Goal: Task Accomplishment & Management: Manage account settings

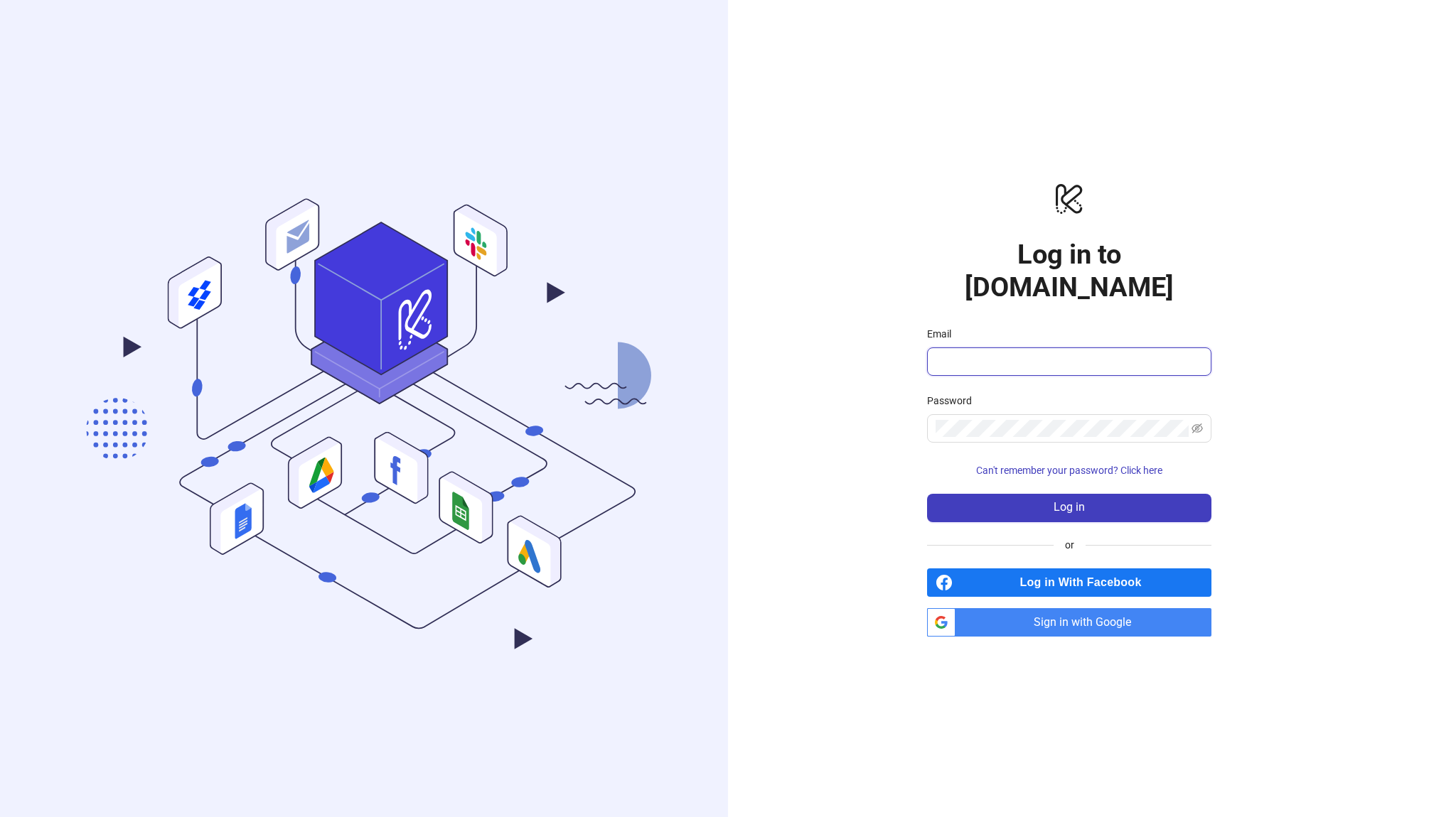
type input "**********"
click at [1044, 608] on span "Sign in with Google" at bounding box center [1086, 623] width 250 height 29
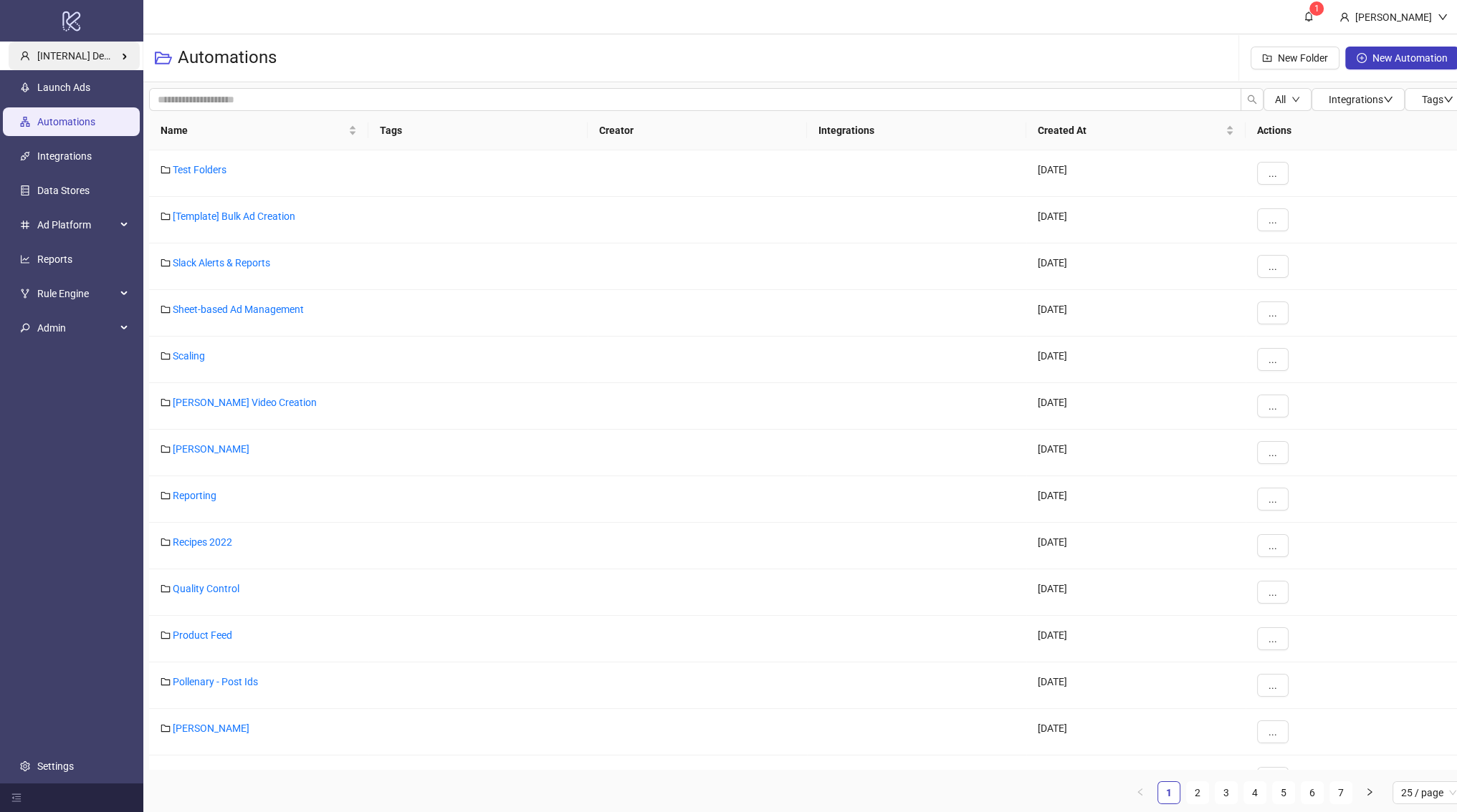
click at [102, 51] on span "[INTERNAL] Demo Account" at bounding box center [98, 56] width 121 height 11
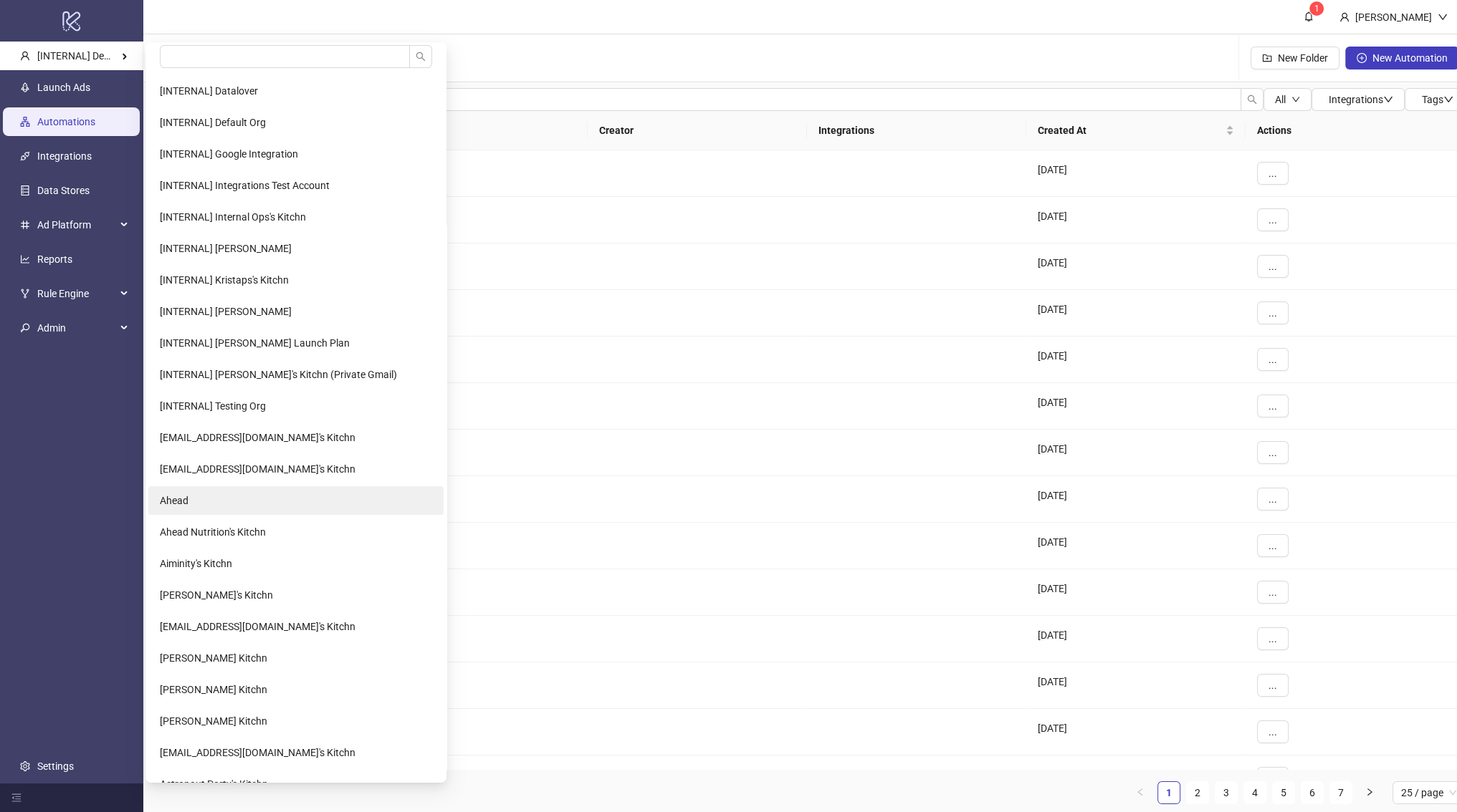
click at [213, 496] on li "Ahead" at bounding box center [295, 501] width 295 height 29
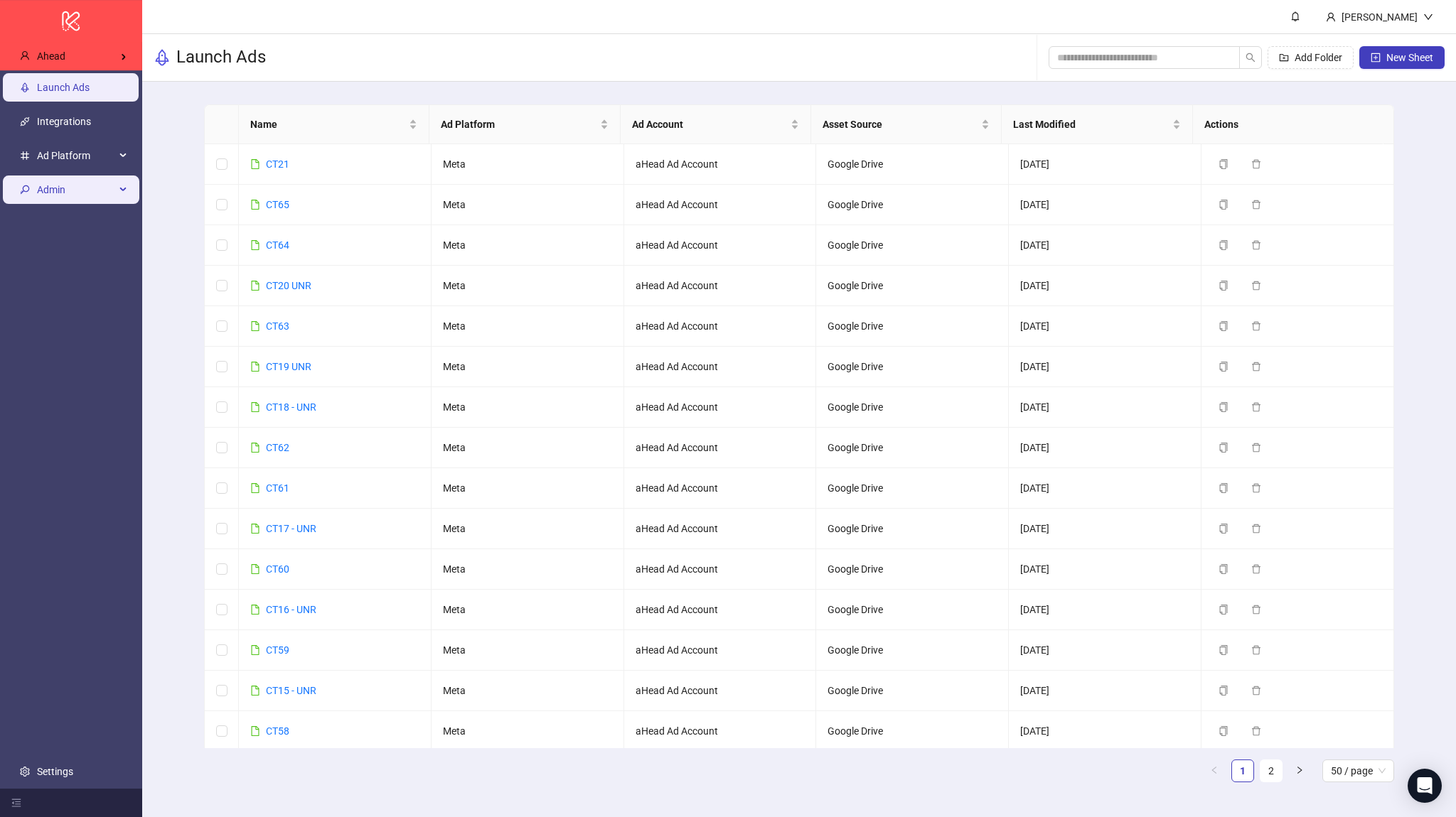
click at [96, 182] on span "Admin" at bounding box center [76, 190] width 78 height 29
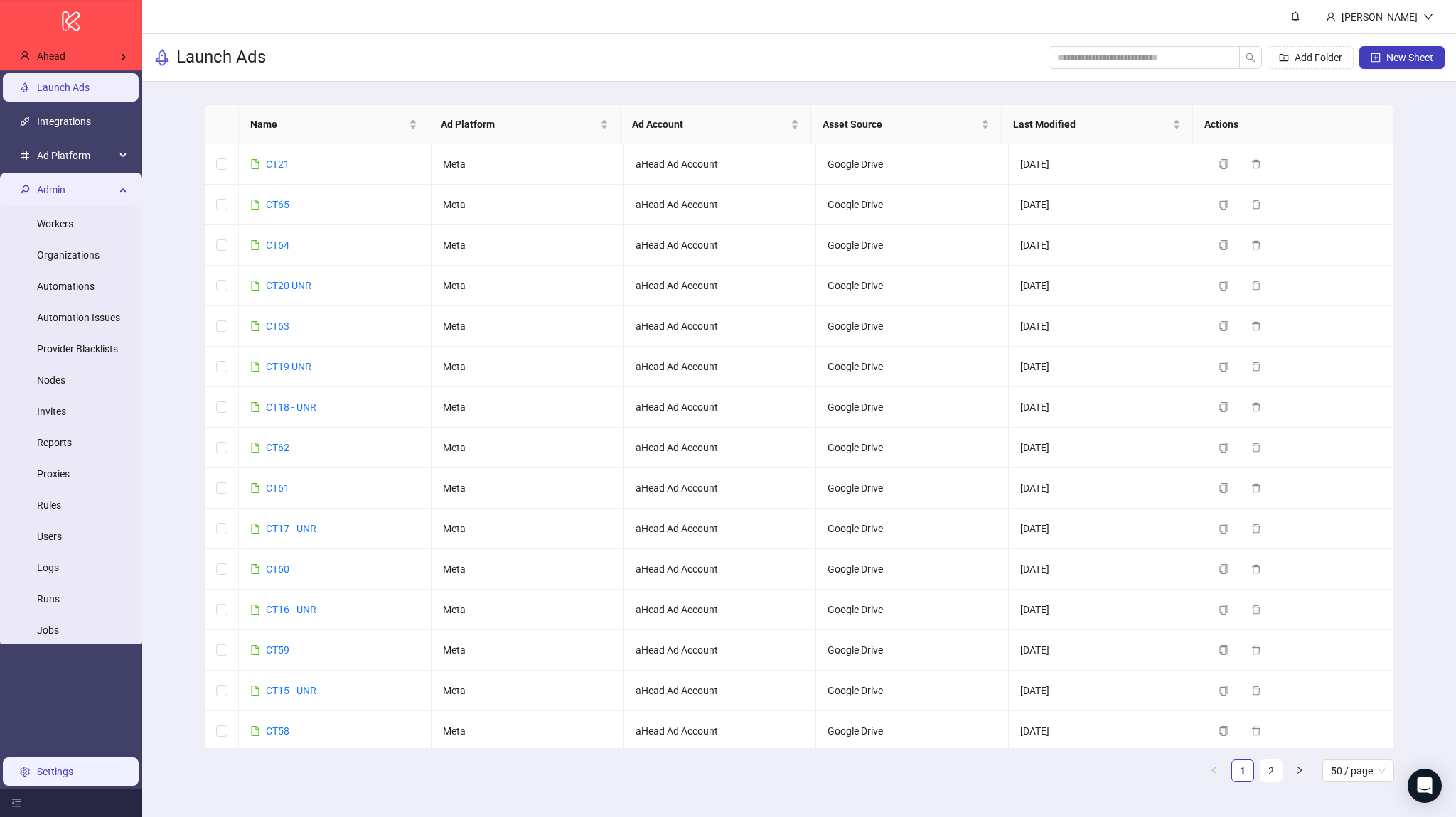
click at [68, 766] on link "Settings" at bounding box center [55, 772] width 36 height 11
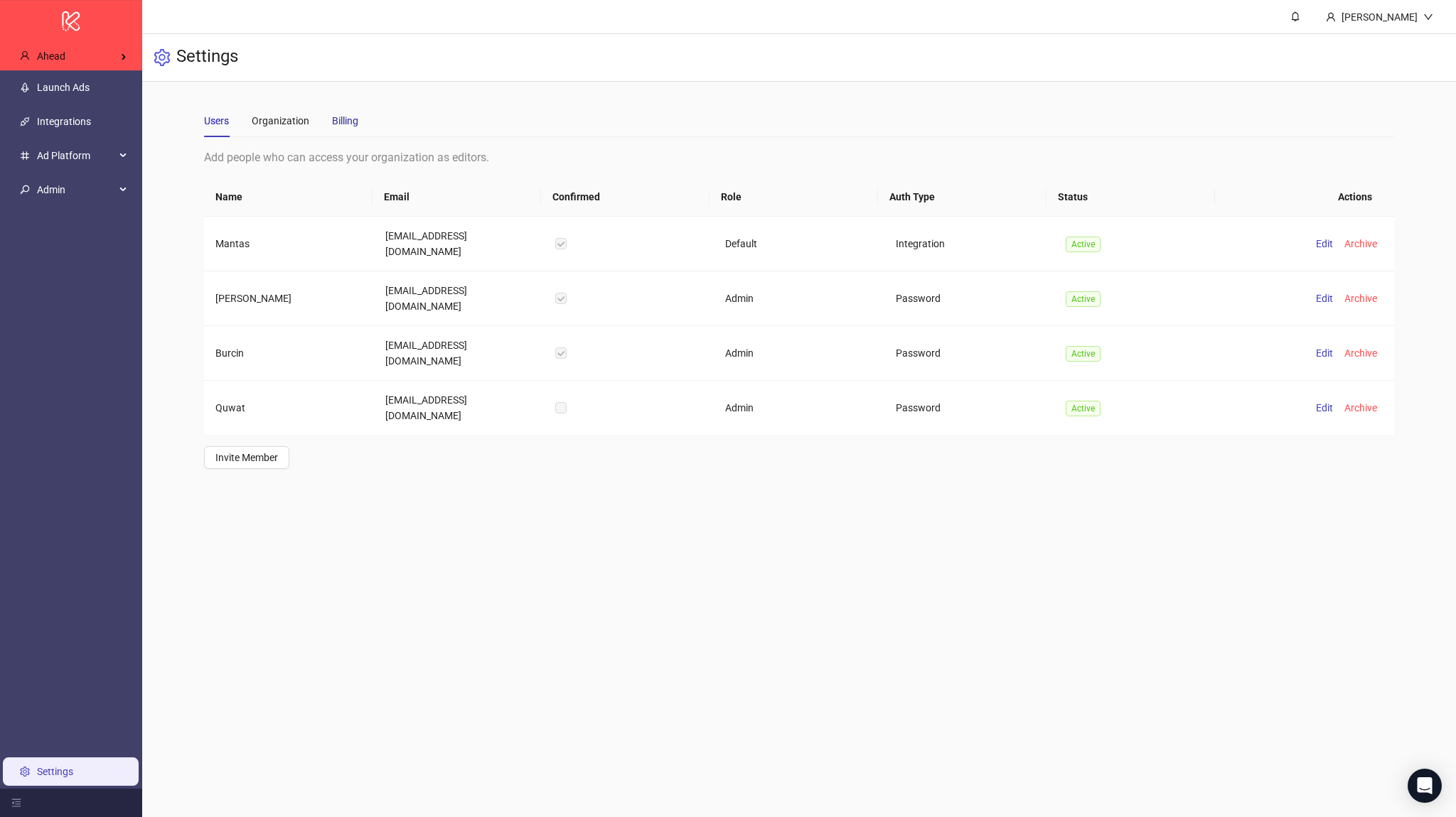
click at [340, 120] on div "Billing" at bounding box center [345, 120] width 26 height 16
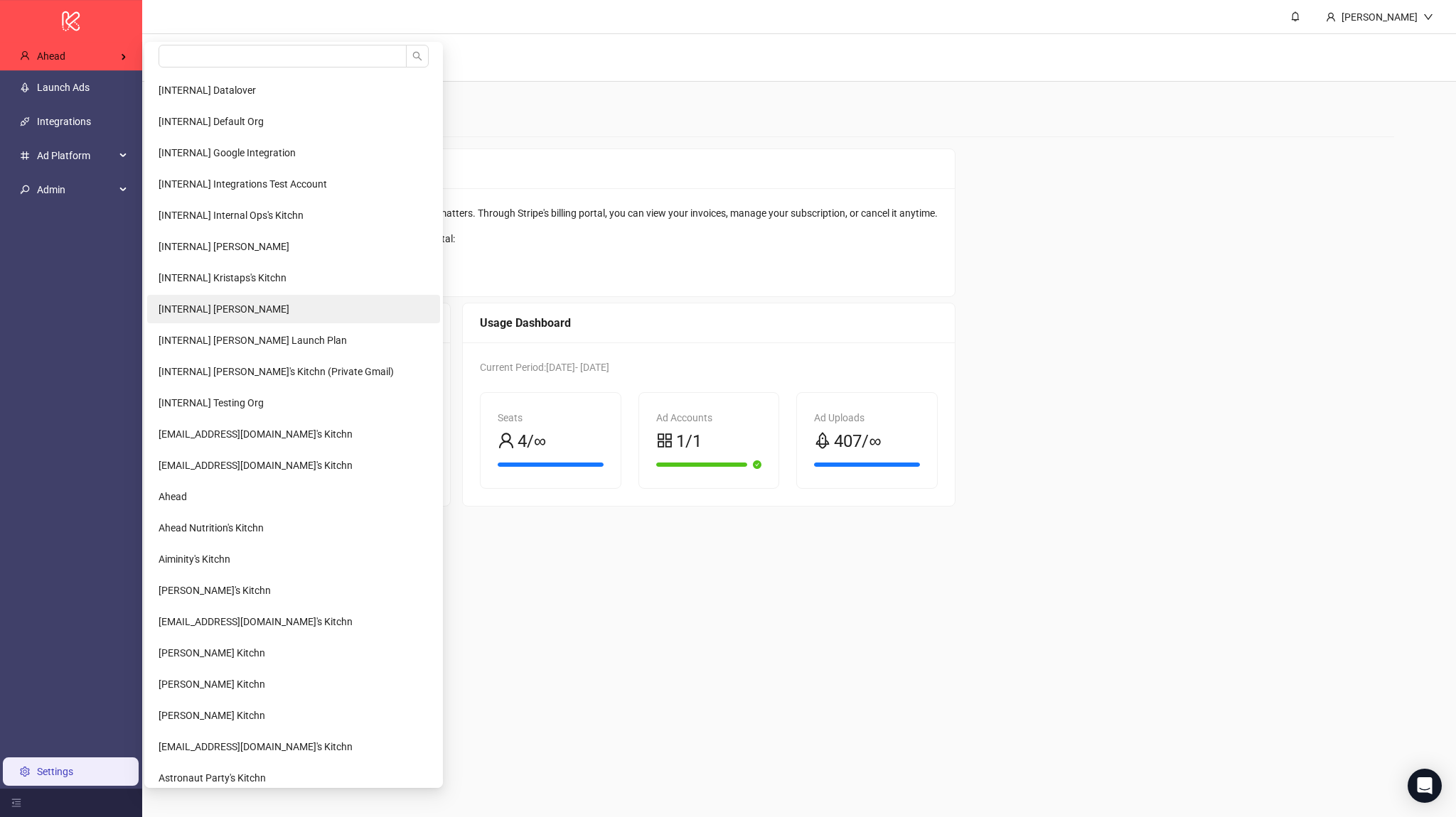
scroll to position [640, 0]
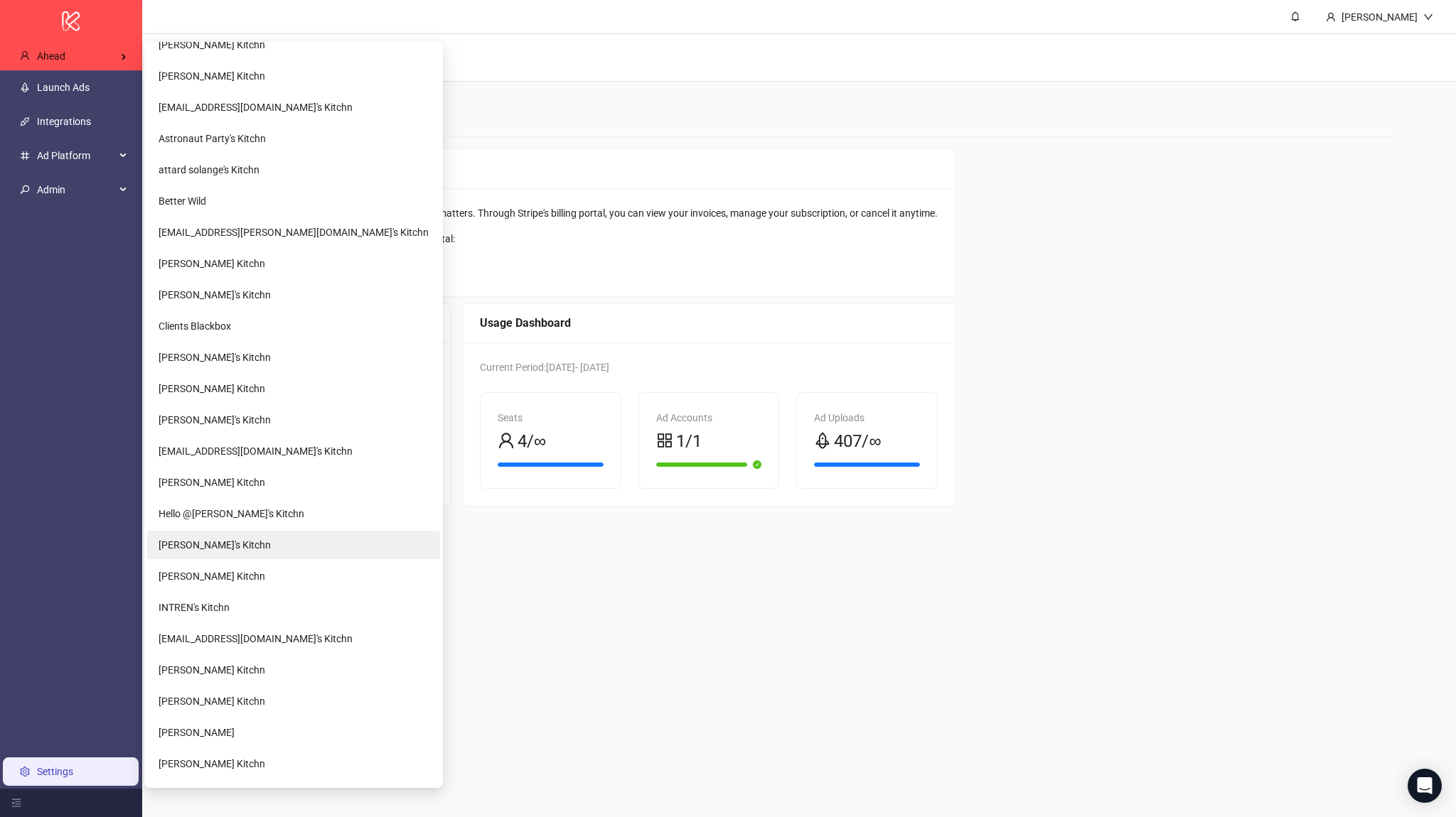
click at [238, 544] on li "[PERSON_NAME]'s Kitchn" at bounding box center [293, 545] width 293 height 29
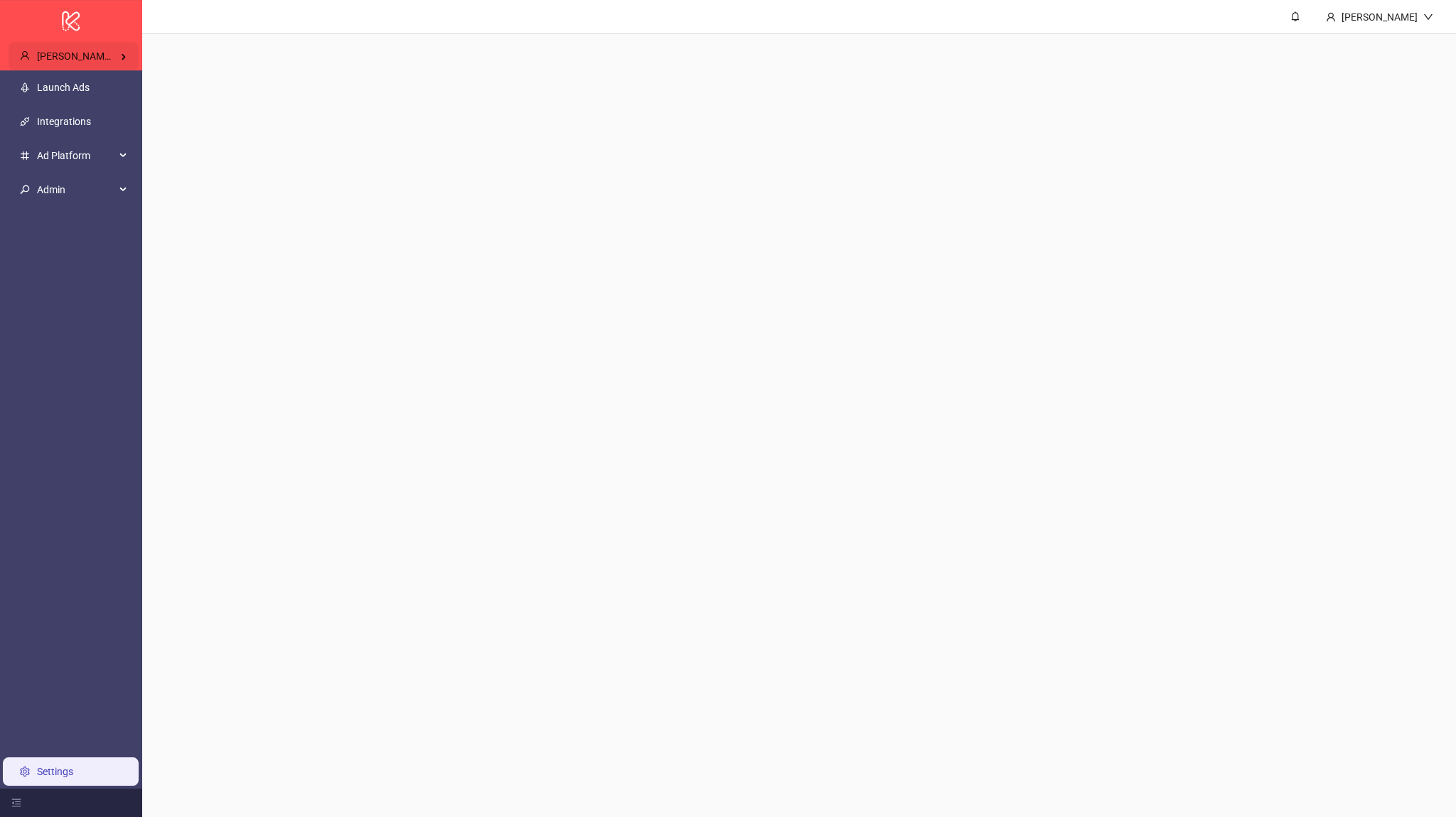
click at [89, 55] on span "[PERSON_NAME]'s Kitchn" at bounding box center [93, 56] width 112 height 11
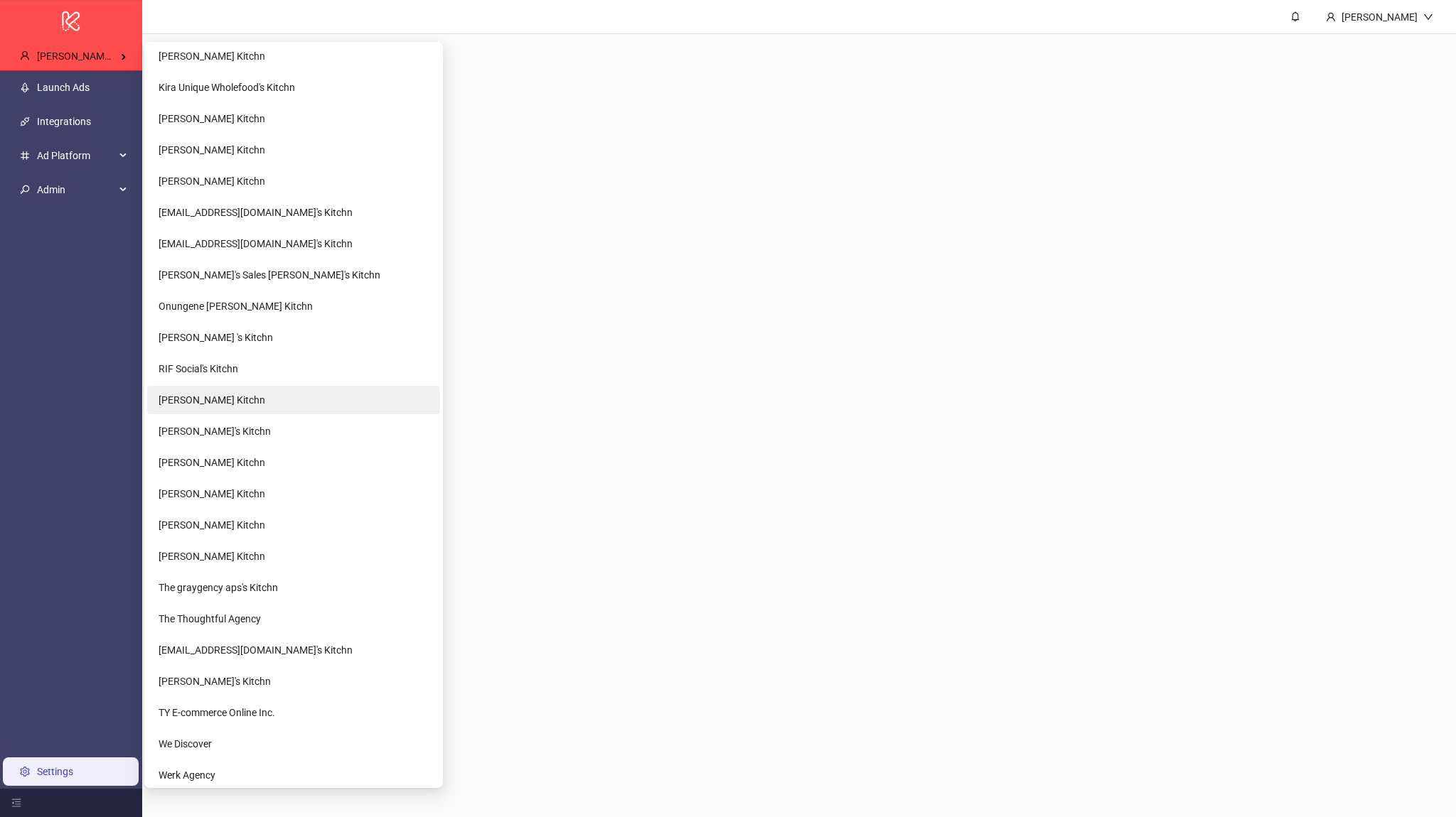
scroll to position [2175, 0]
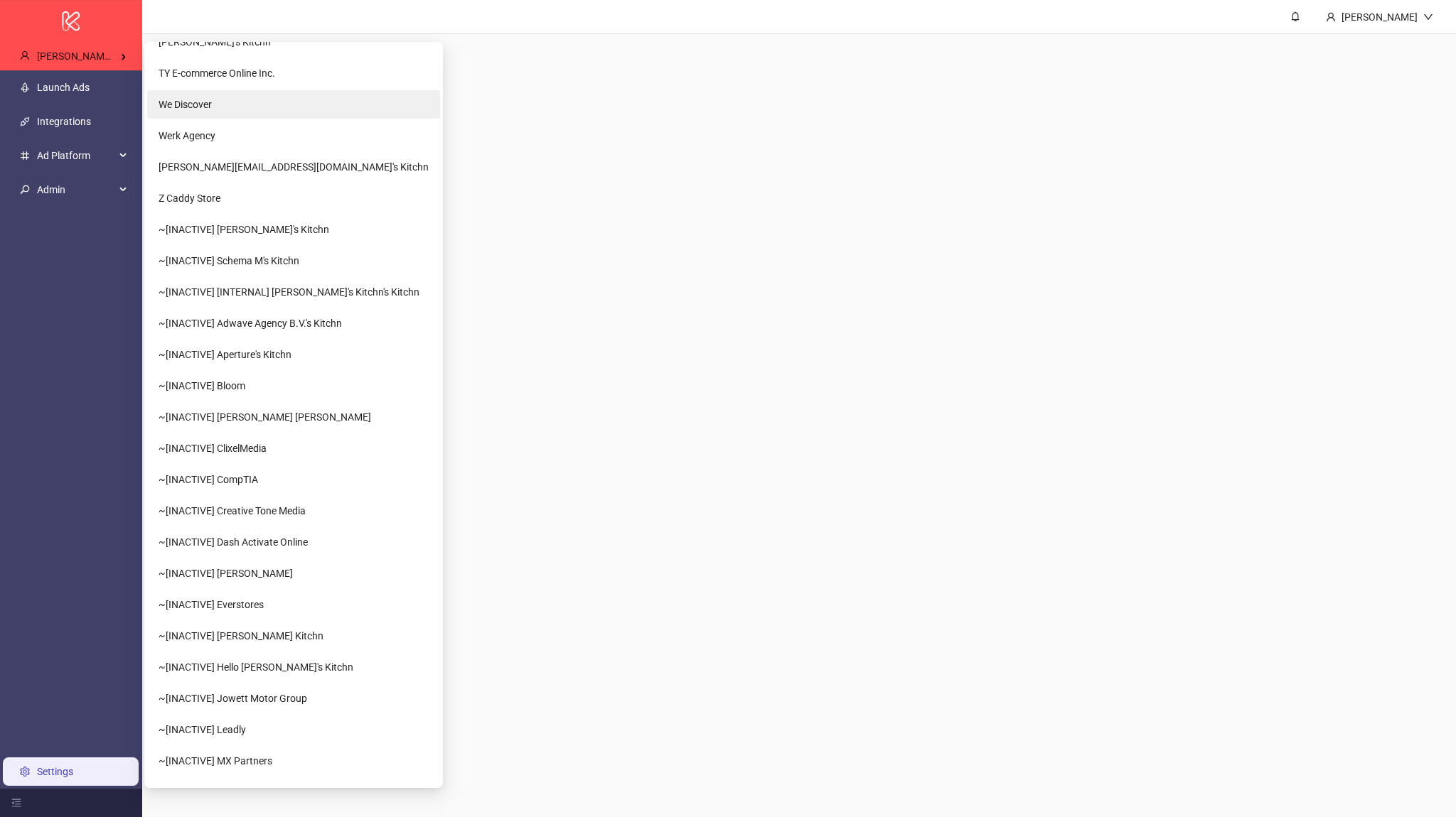
click at [227, 106] on li "We Discover" at bounding box center [293, 104] width 293 height 29
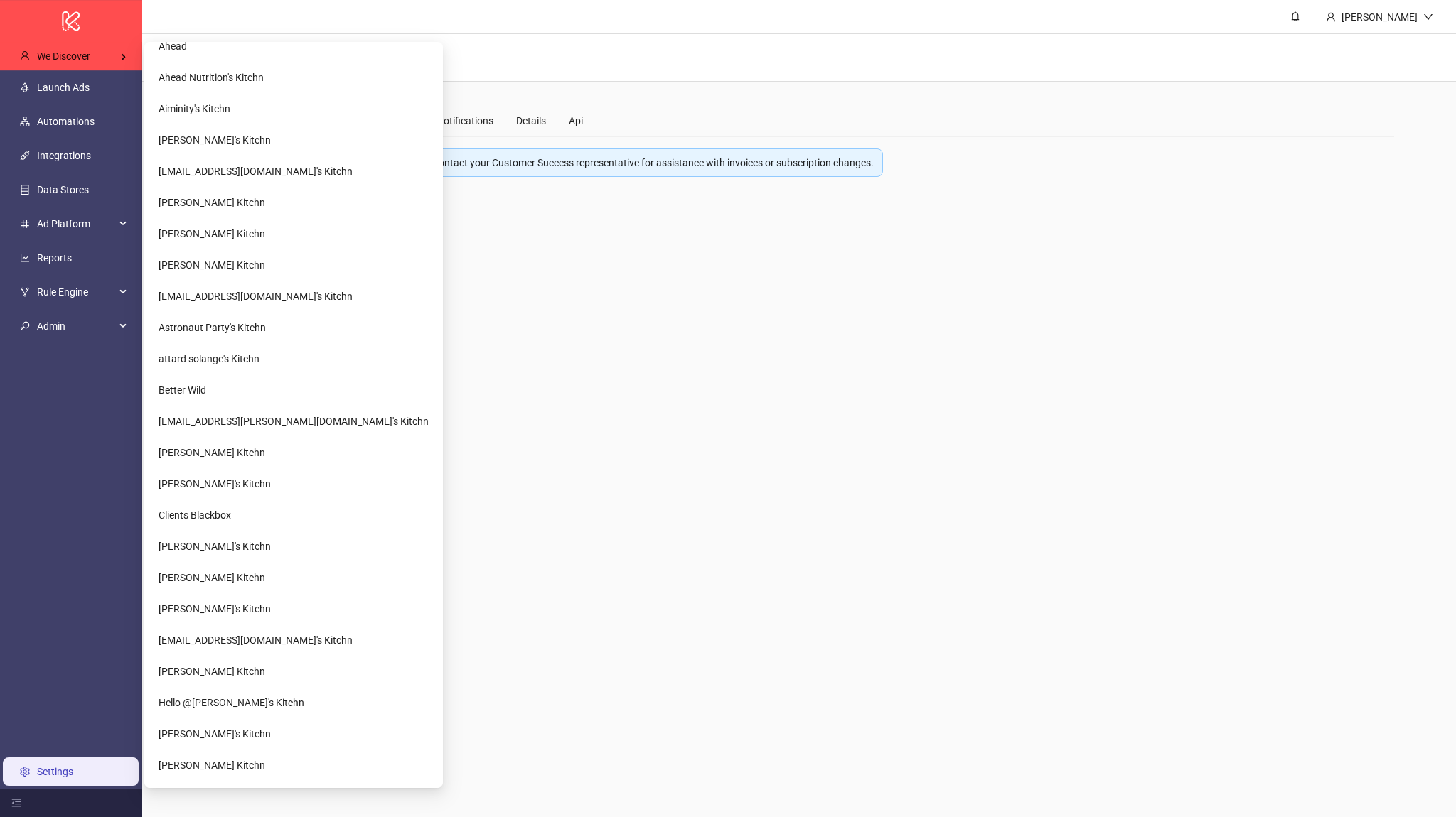
scroll to position [511, 0]
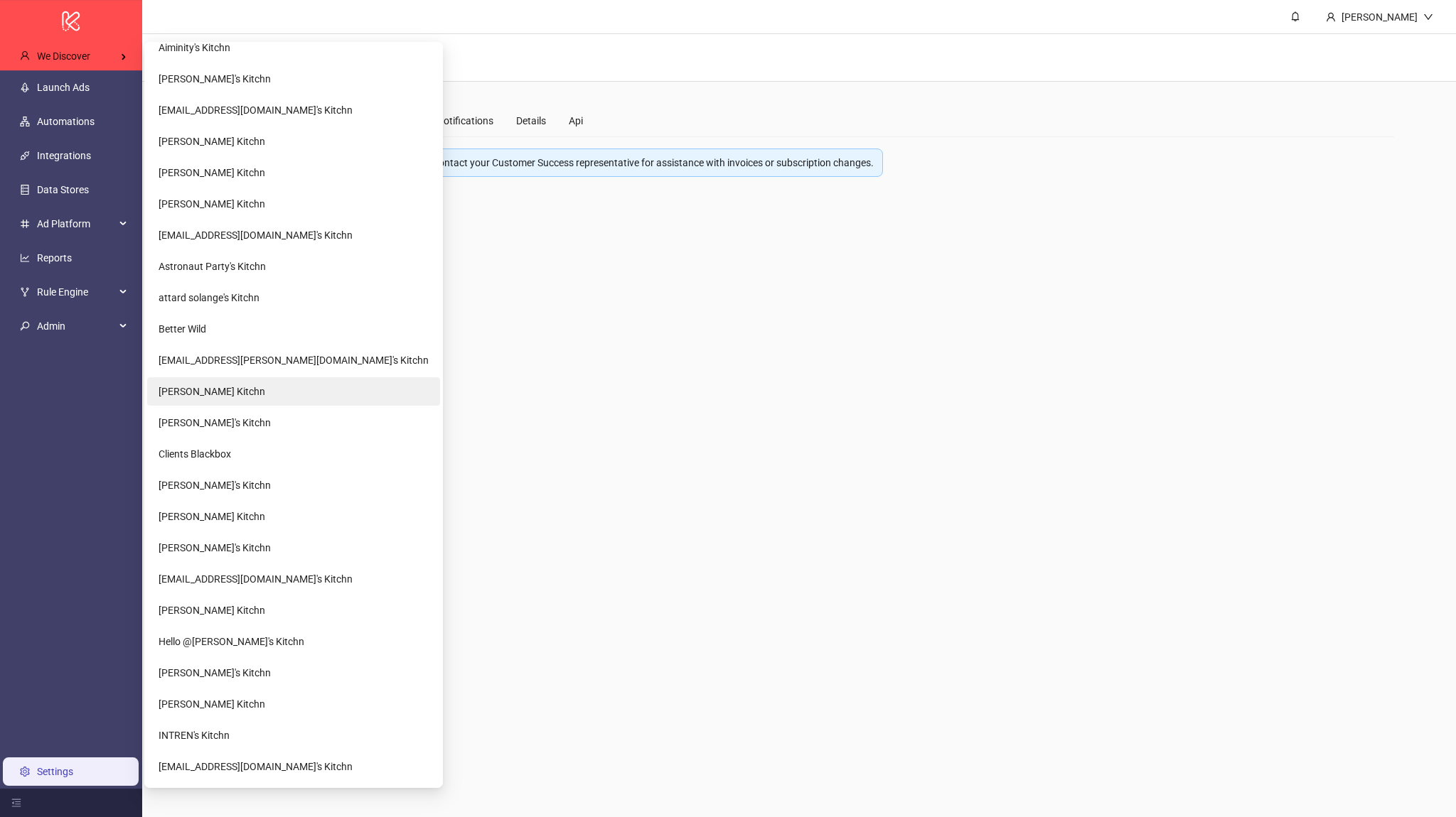
click at [225, 394] on span "[PERSON_NAME] Kitchn" at bounding box center [212, 391] width 107 height 11
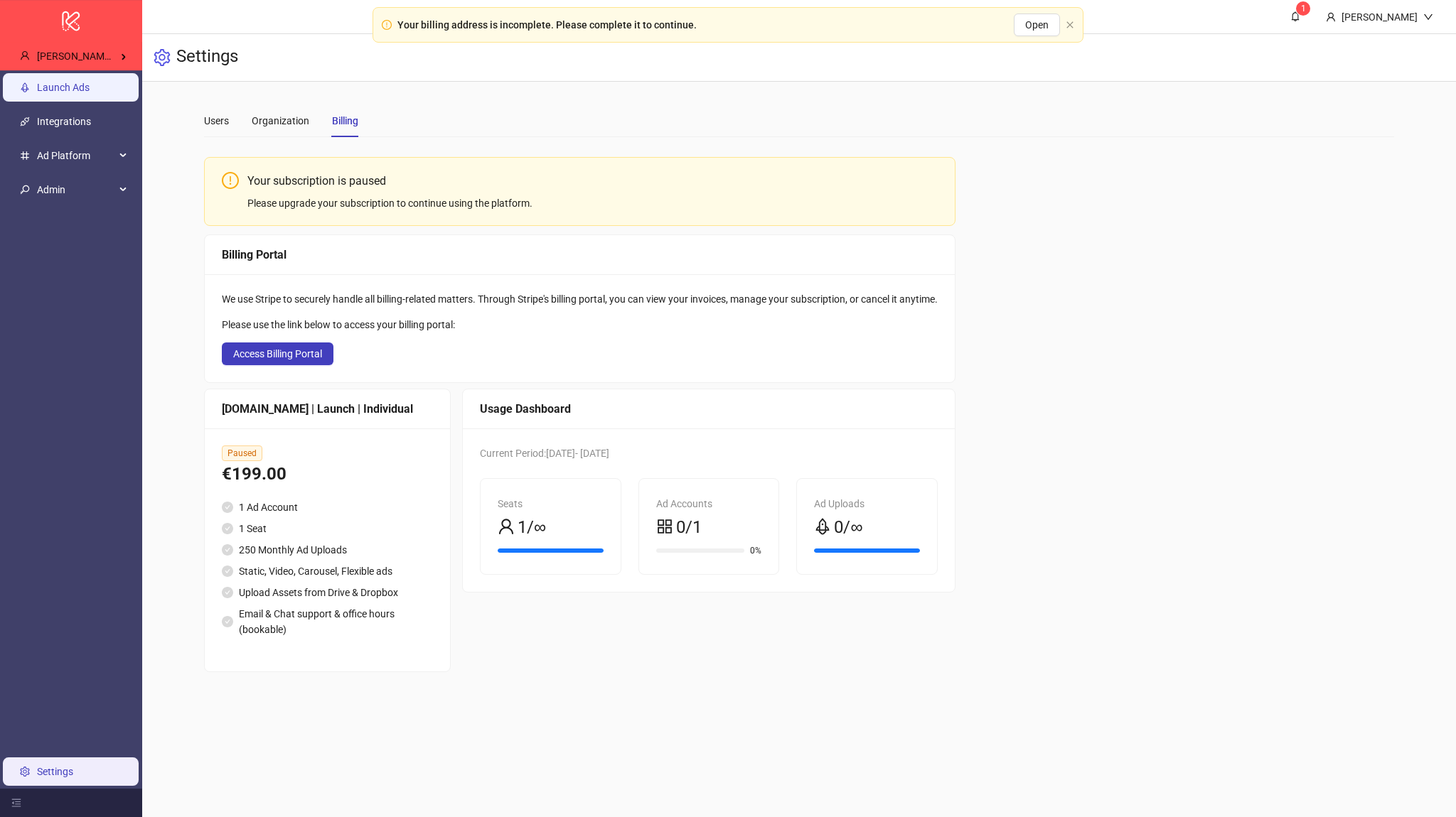
click at [89, 93] on link "Launch Ads" at bounding box center [64, 87] width 53 height 11
